Goal: Navigation & Orientation: Find specific page/section

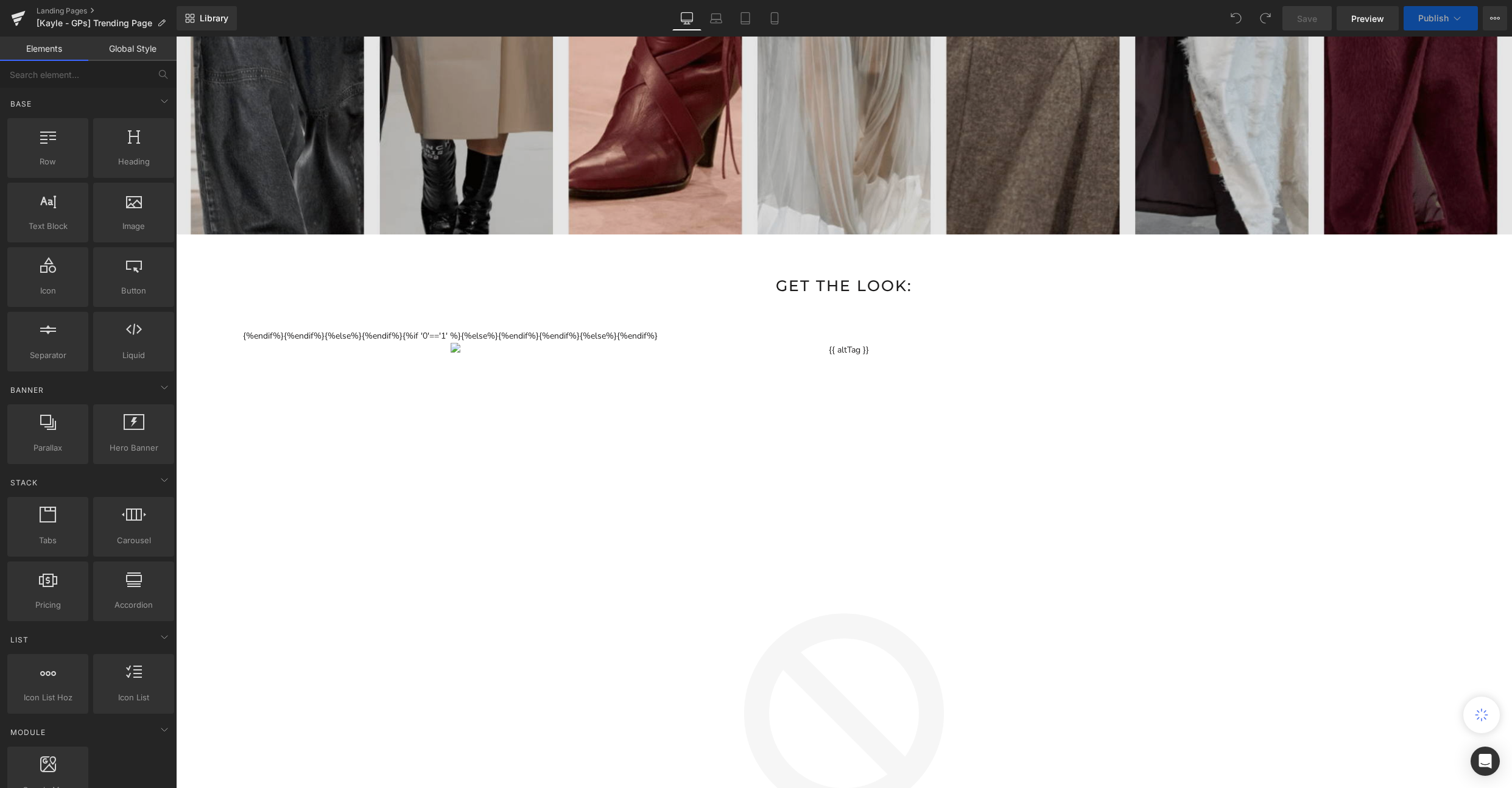
scroll to position [985, 0]
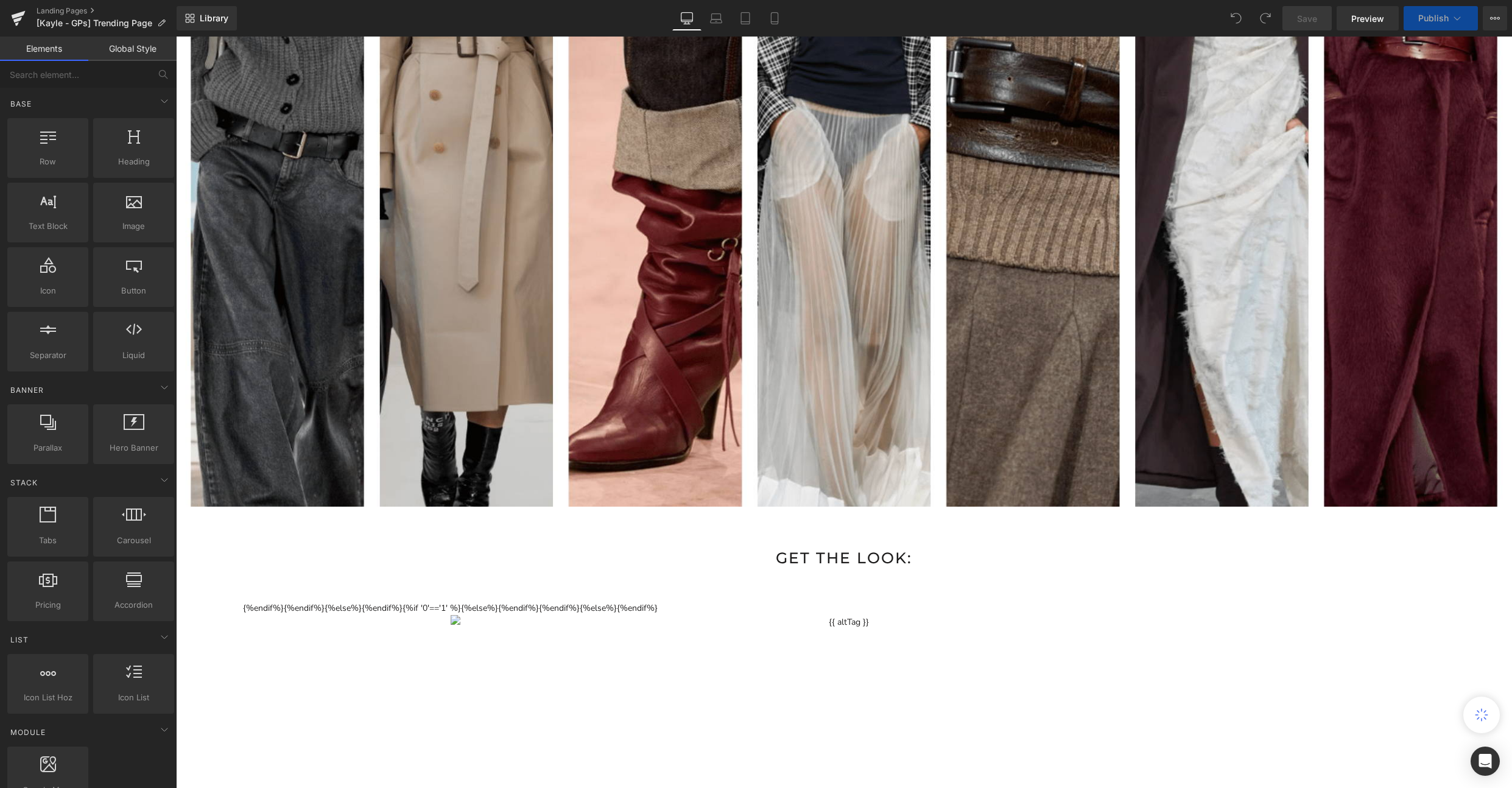
drag, startPoint x: 582, startPoint y: 606, endPoint x: 628, endPoint y: 599, distance: 46.5
drag, startPoint x: 697, startPoint y: 562, endPoint x: 708, endPoint y: 524, distance: 39.6
click at [697, 562] on p "GET THE LOOK:" at bounding box center [844, 558] width 1336 height 25
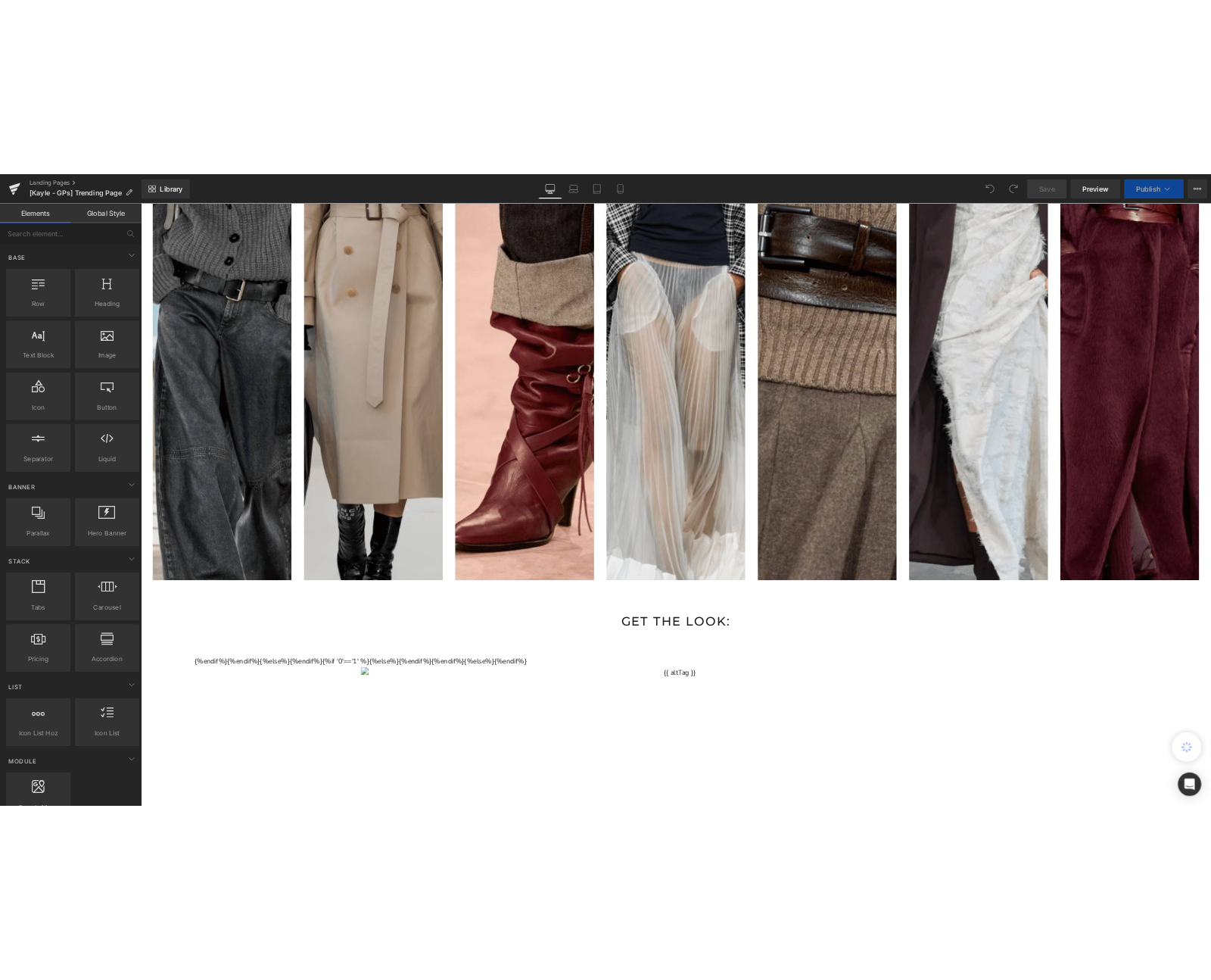
scroll to position [1247, 0]
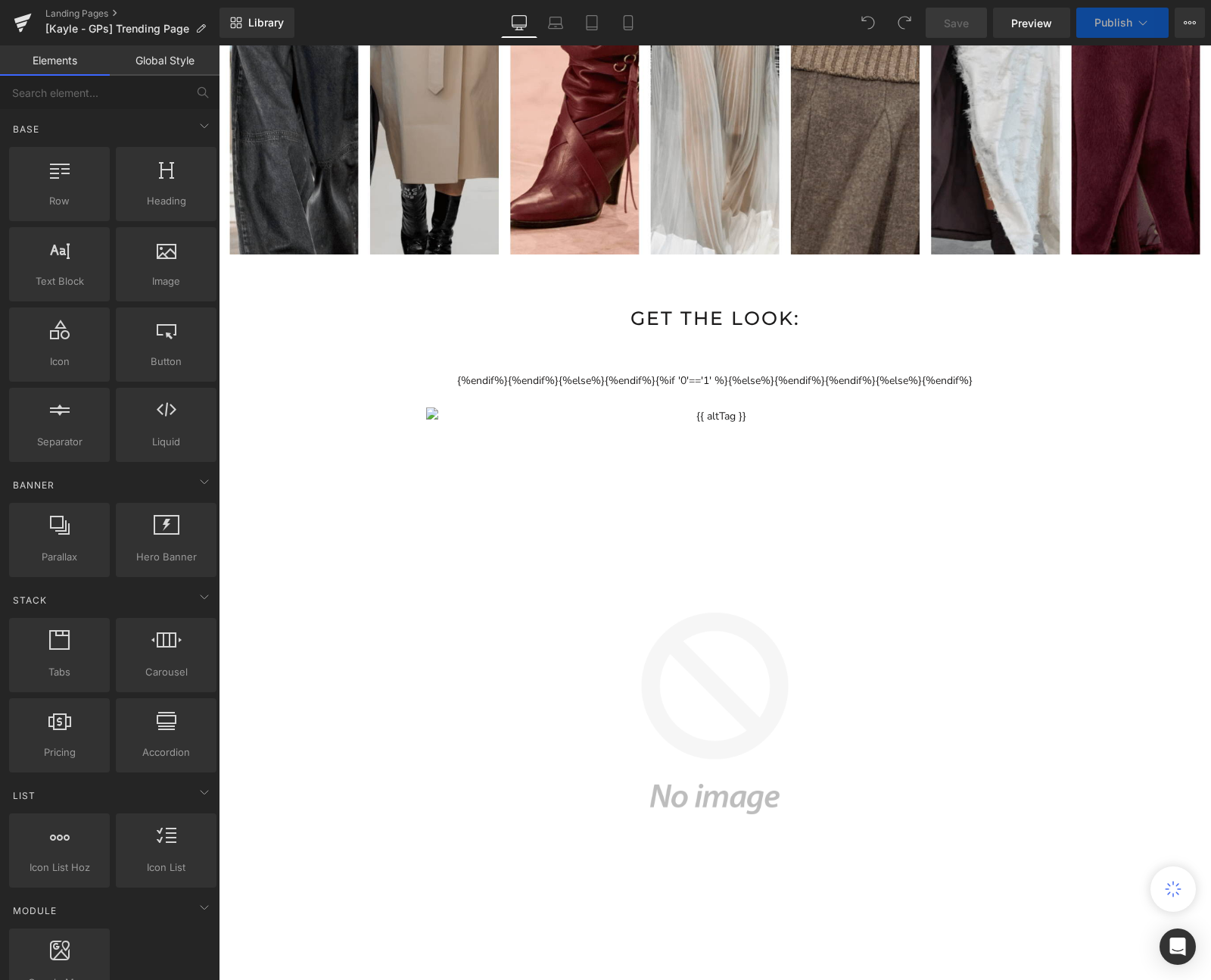
click at [936, 377] on button "3D model" at bounding box center [710, 795] width 951 height 847
click at [964, 323] on p "GET THE LOOK:" at bounding box center [715, 318] width 993 height 31
click at [140, 91] on input "text" at bounding box center [93, 92] width 187 height 33
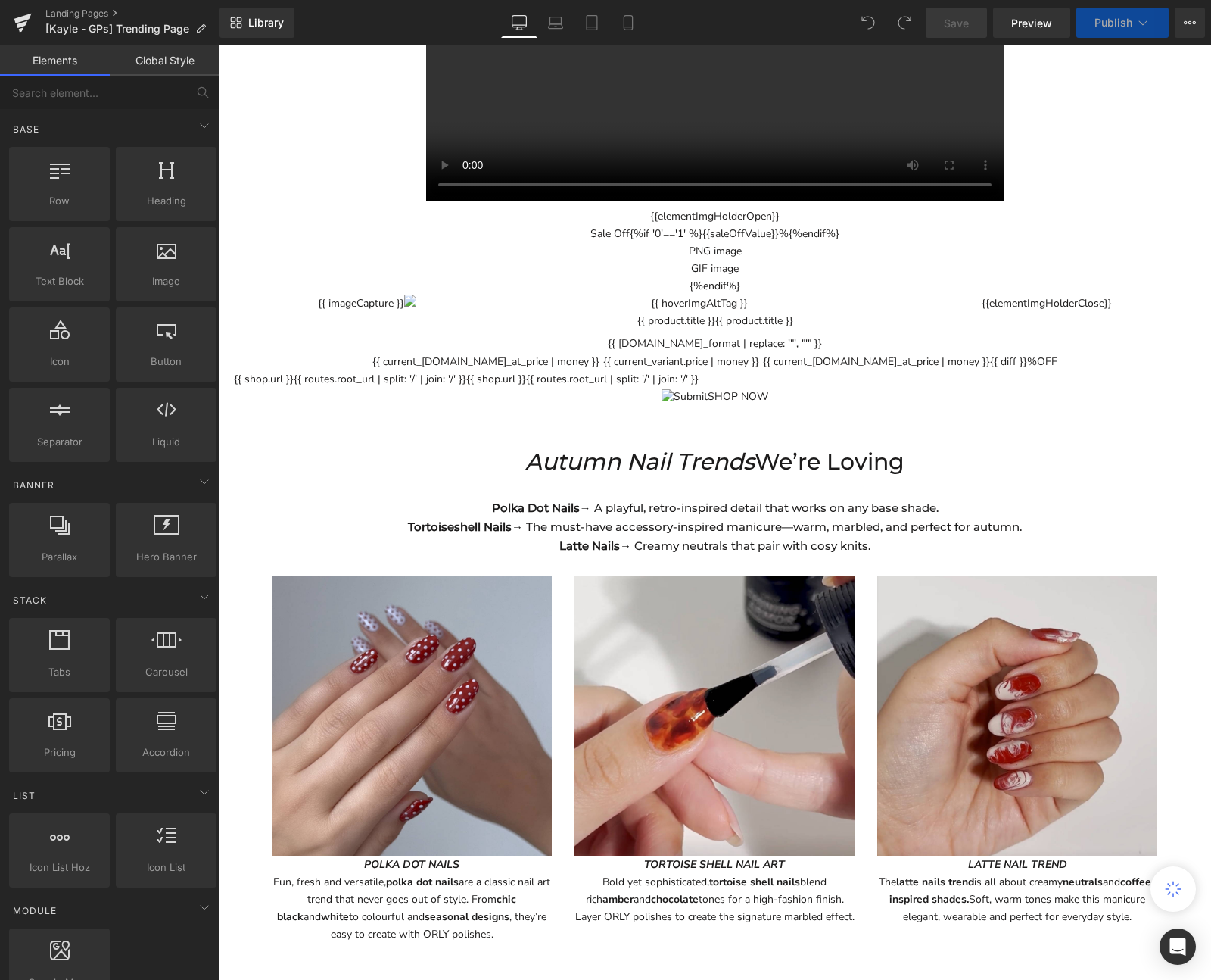
scroll to position [2104, 0]
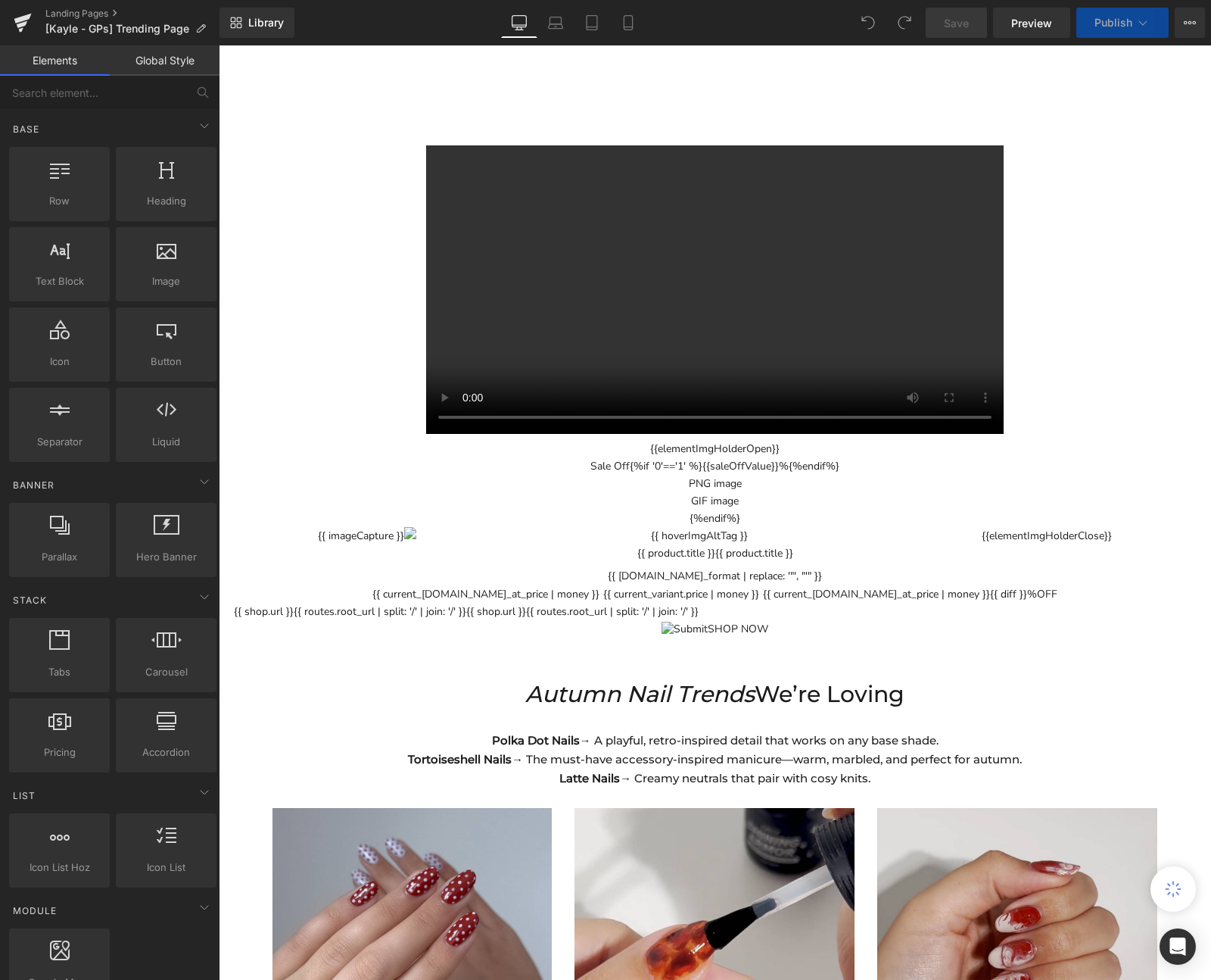
drag, startPoint x: 766, startPoint y: 453, endPoint x: 769, endPoint y: 439, distance: 14.3
click at [768, 443] on div "{%endif%}{%endif%}{%else%}{%endif%}{%if '0'=='1' %}{%else%}{%endif%}{%endif%}{%…" at bounding box center [715, 76] width 993 height 1152
click at [769, 603] on div "{{ shop.url }}{{ routes.root_url | split: '/' | join: '/' }}{{ shop.url }}{{ ro…" at bounding box center [715, 620] width 962 height 35
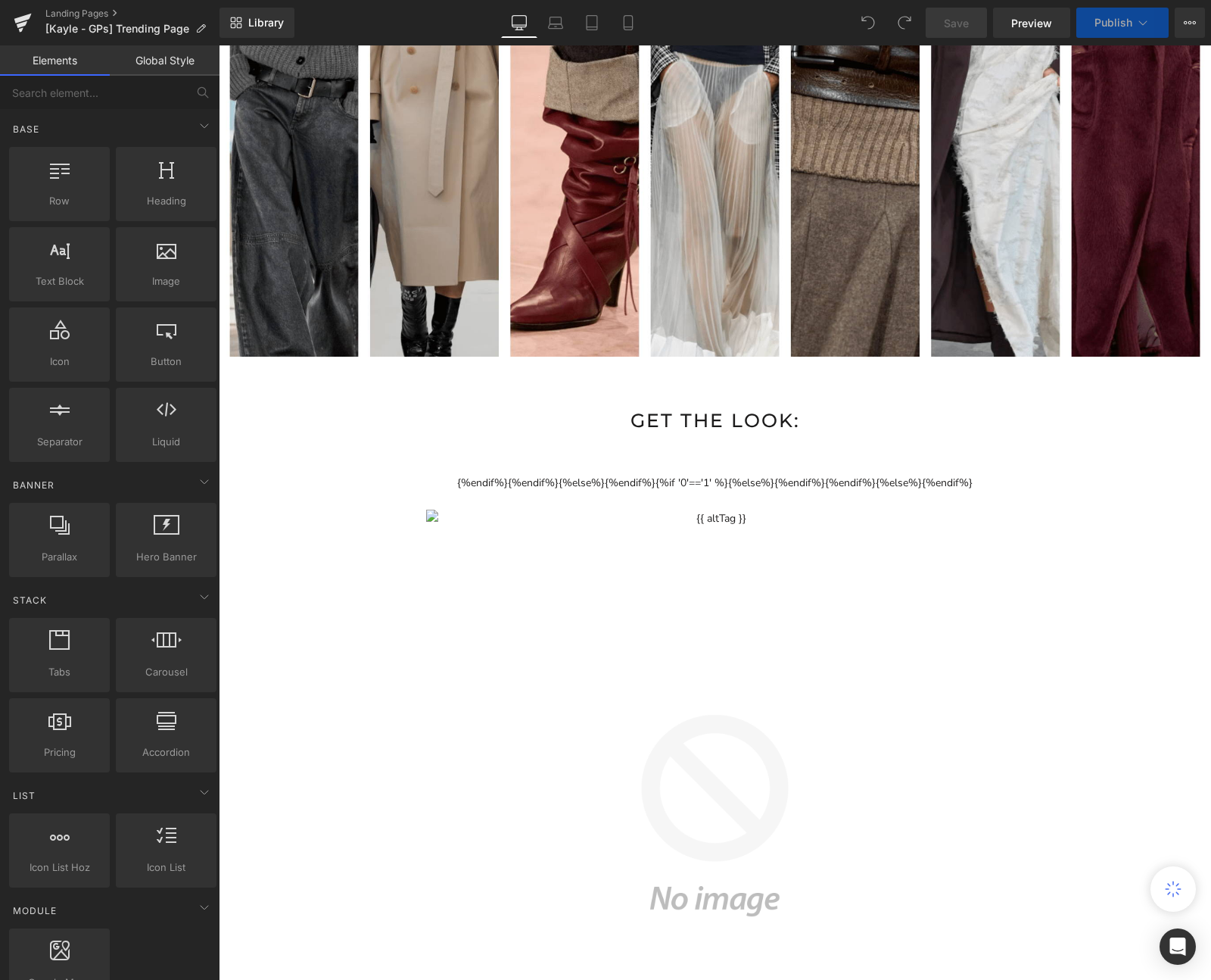
scroll to position [1139, 0]
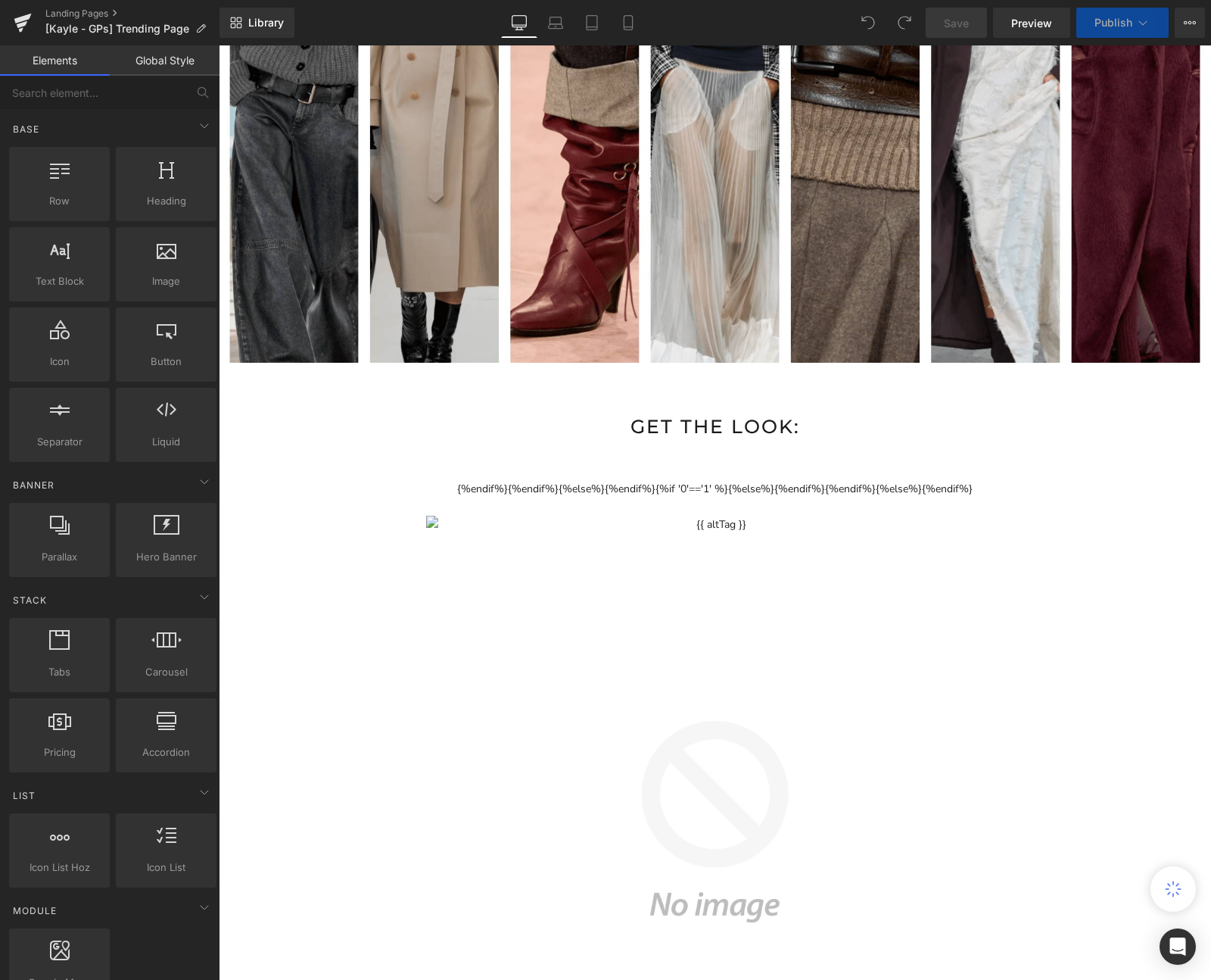
click at [624, 420] on p "GET THE LOOK:" at bounding box center [715, 426] width 993 height 31
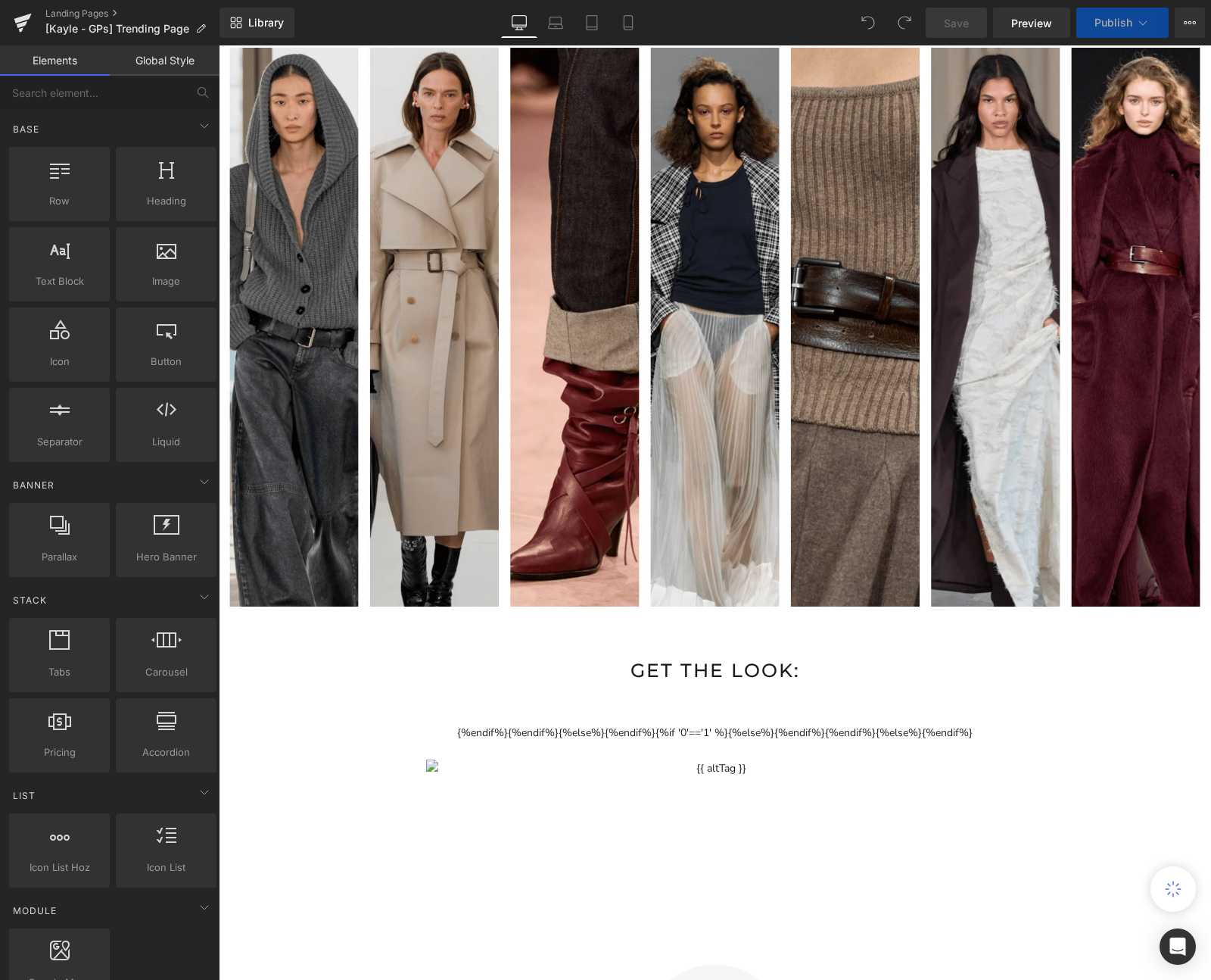
scroll to position [983, 0]
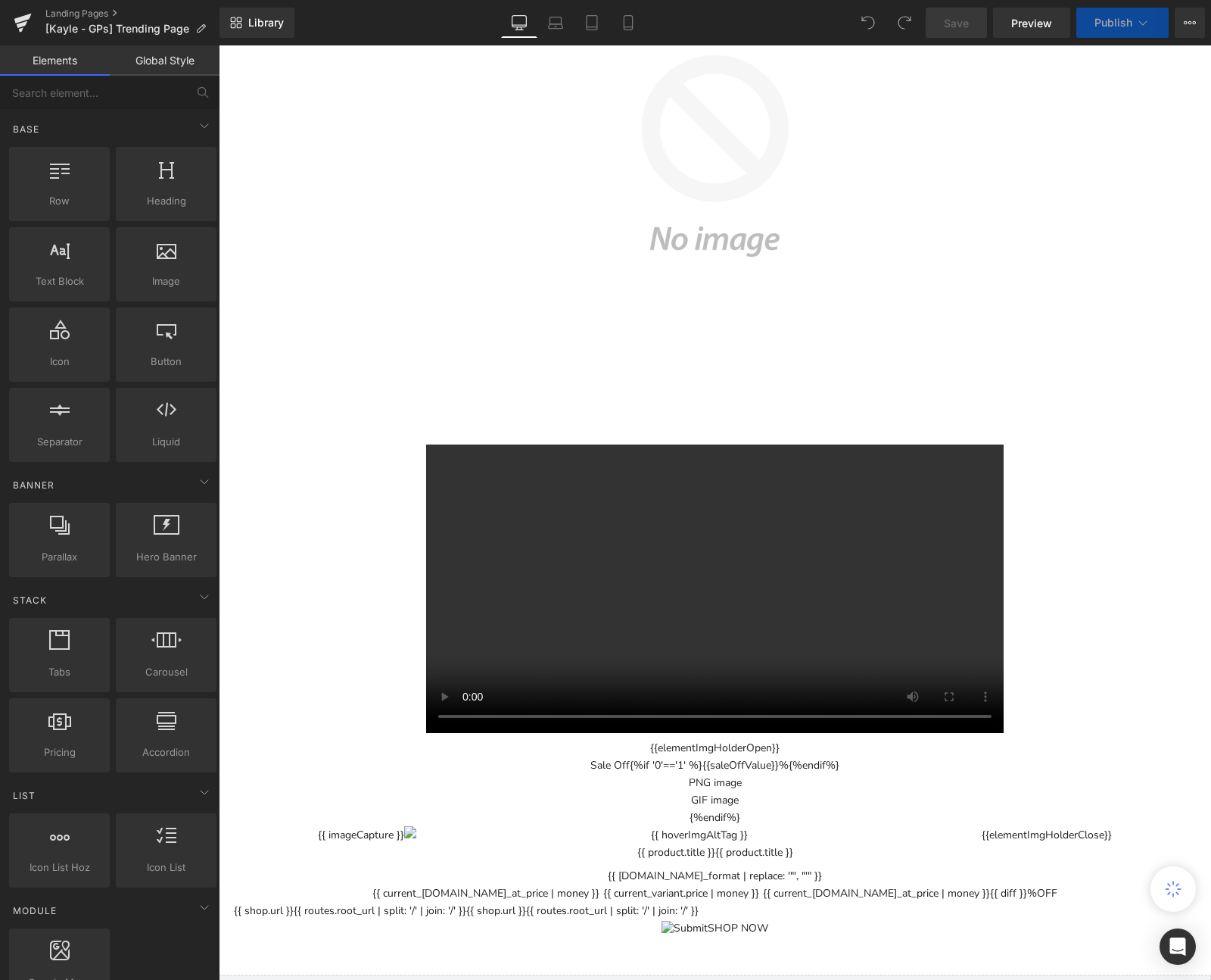
scroll to position [4086, 0]
